Goal: Find specific page/section: Find specific page/section

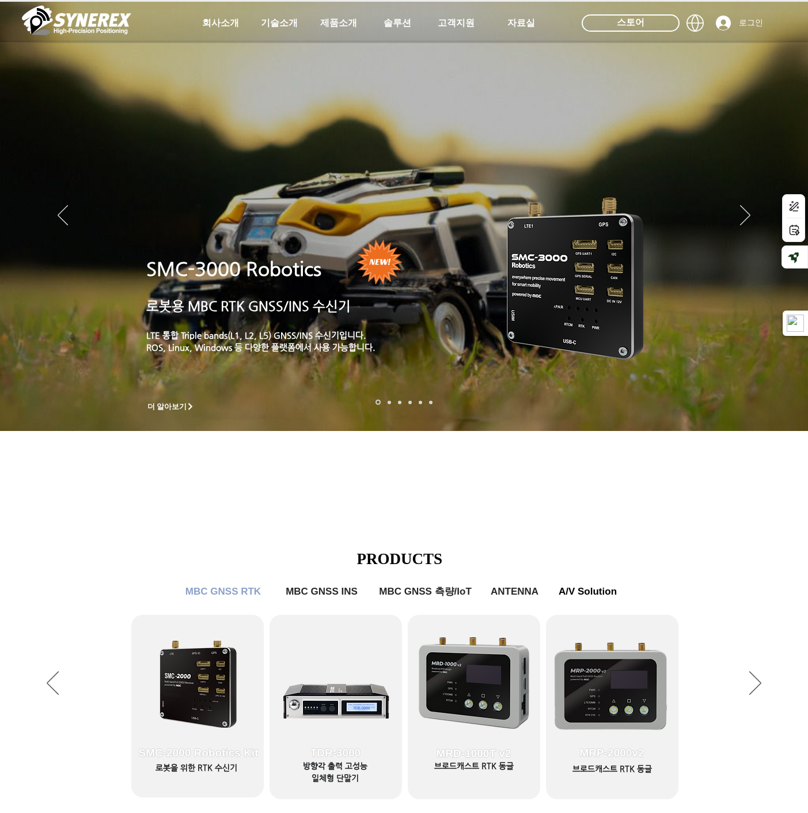
click at [757, 671] on icon "다음" at bounding box center [755, 683] width 12 height 24
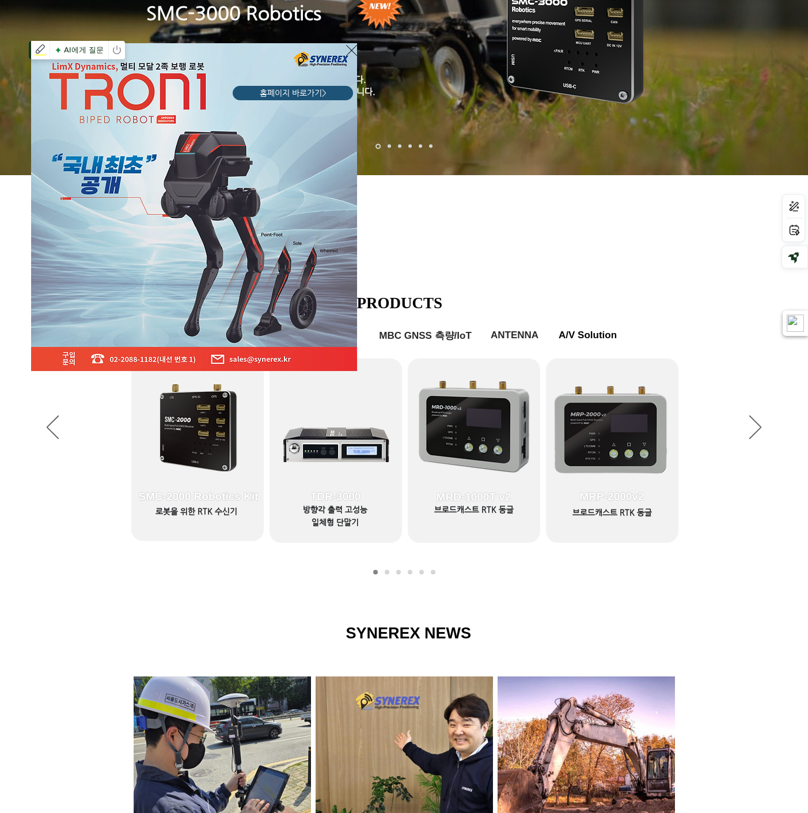
click at [324, 330] on img "LimX Dinamics" at bounding box center [194, 207] width 326 height 328
click at [320, 344] on img "LimX Dinamics" at bounding box center [194, 207] width 326 height 328
click at [371, 341] on div "LimX Dinamics" at bounding box center [404, 406] width 808 height 813
click at [347, 42] on div "LimX Dinamics" at bounding box center [404, 406] width 808 height 813
click at [347, 51] on icon "사이트로 돌아가기" at bounding box center [351, 50] width 11 height 14
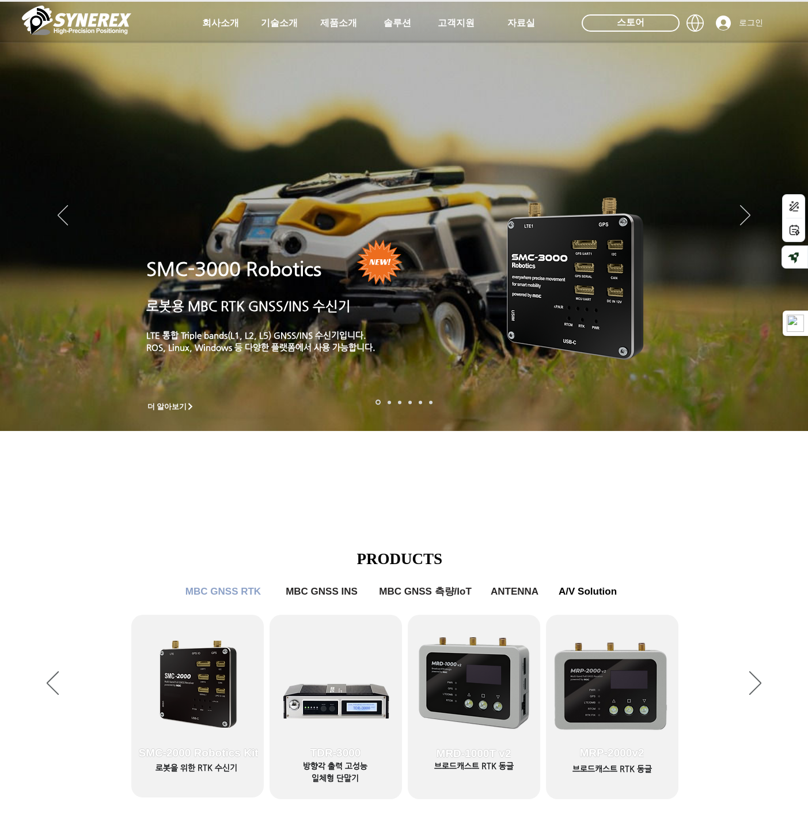
scroll to position [256, 0]
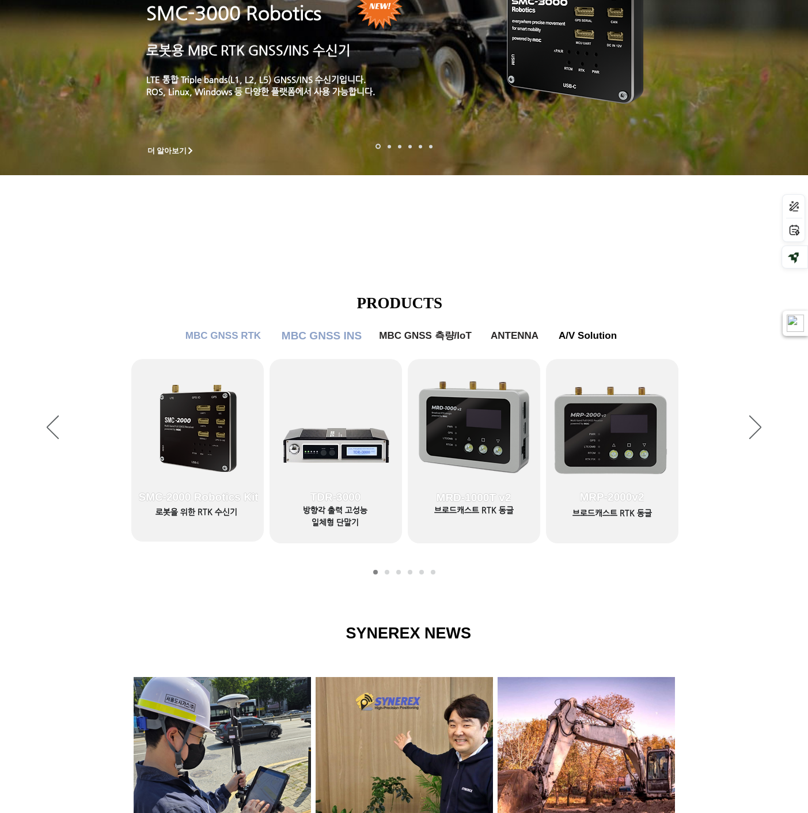
click at [319, 329] on span "MBC GNSS INS" at bounding box center [322, 335] width 80 height 13
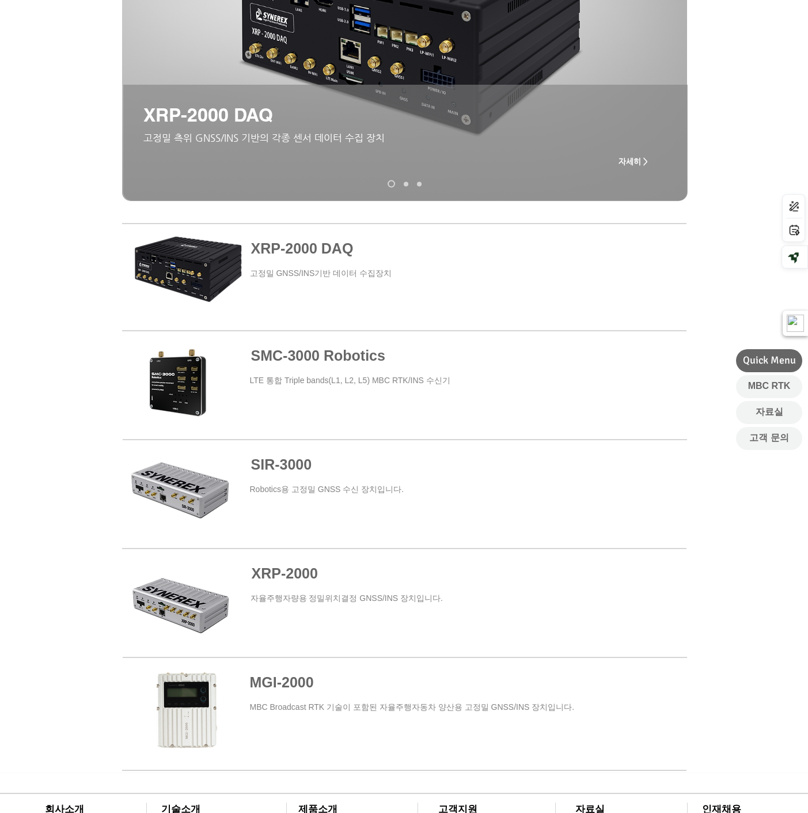
scroll to position [256, 0]
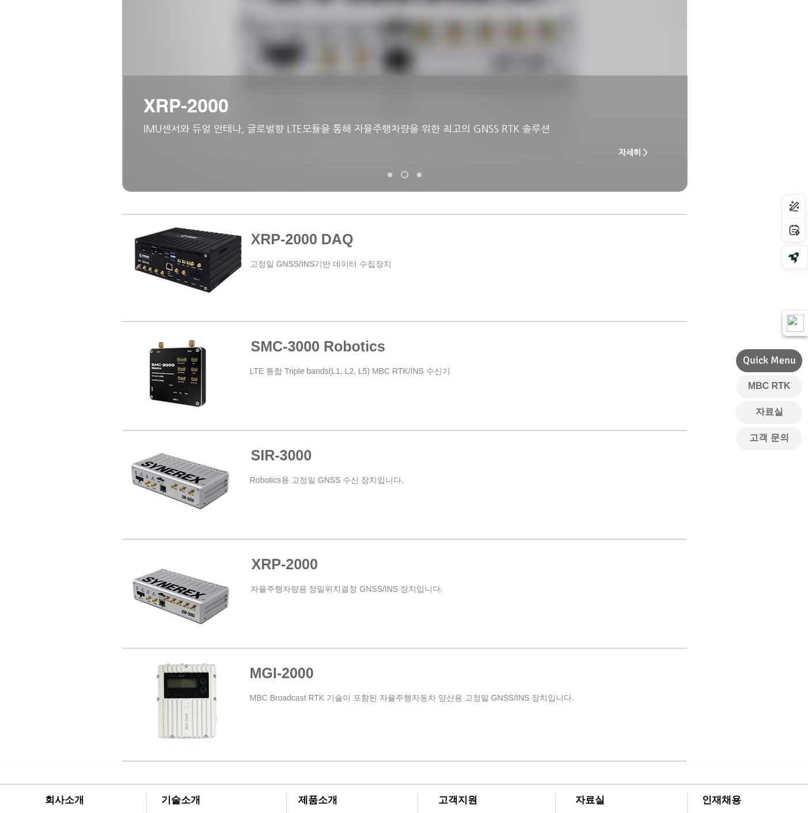
click at [298, 566] on span "000" at bounding box center [306, 564] width 24 height 16
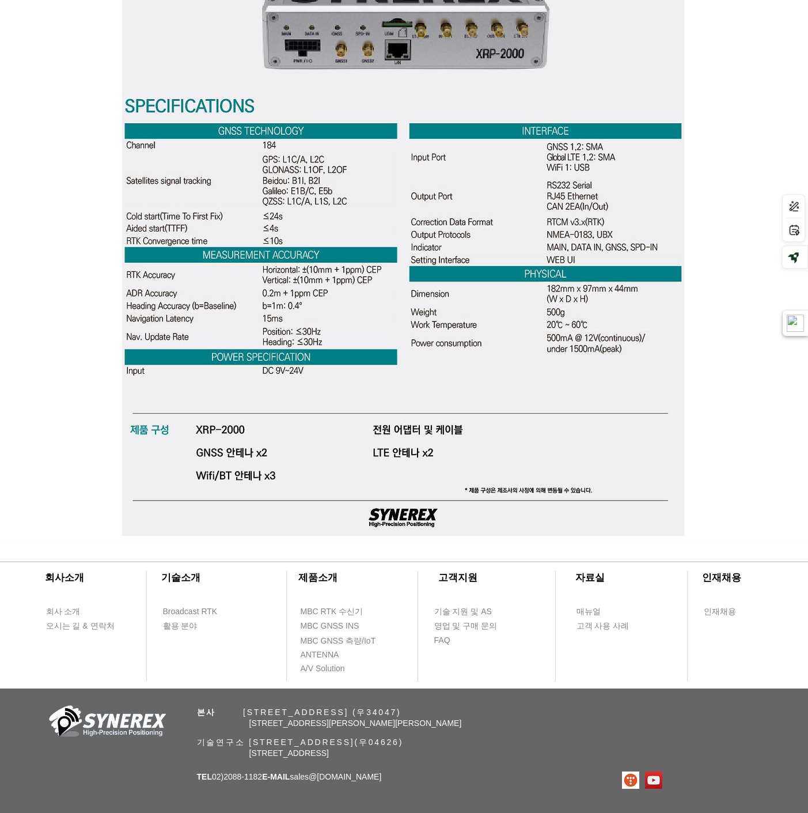
scroll to position [2970, 0]
